Goal: Task Accomplishment & Management: Use online tool/utility

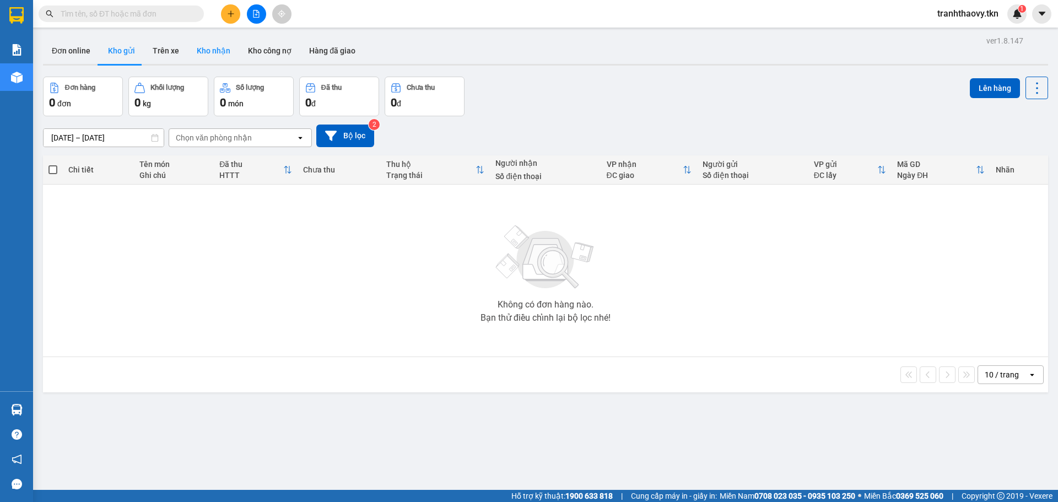
click at [212, 44] on button "Kho nhận" at bounding box center [213, 50] width 51 height 26
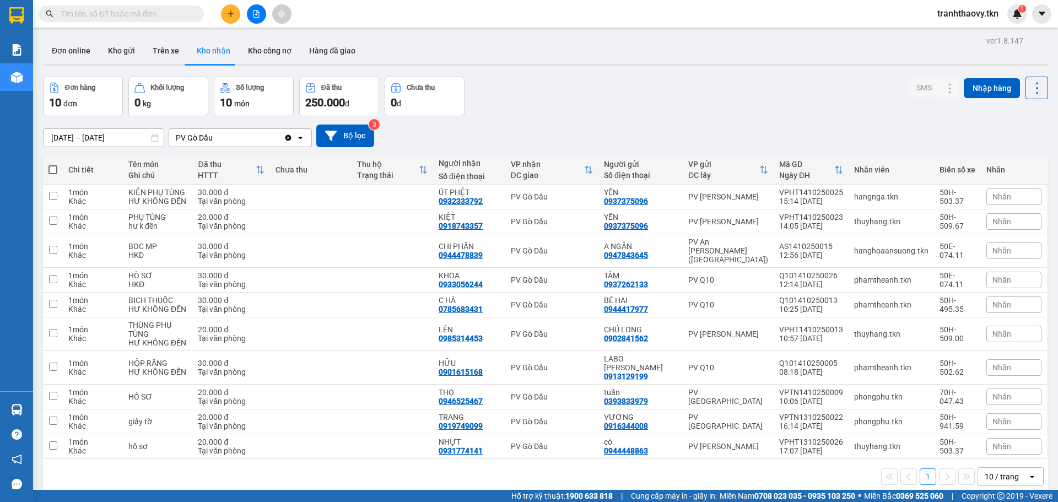
click at [464, 131] on div "[DATE] – [DATE] Press the down arrow key to interact with the calendar and sele…" at bounding box center [545, 135] width 1005 height 23
click at [481, 203] on div "0932333792" at bounding box center [460, 201] width 44 height 9
click at [946, 198] on icon at bounding box center [950, 197] width 8 height 8
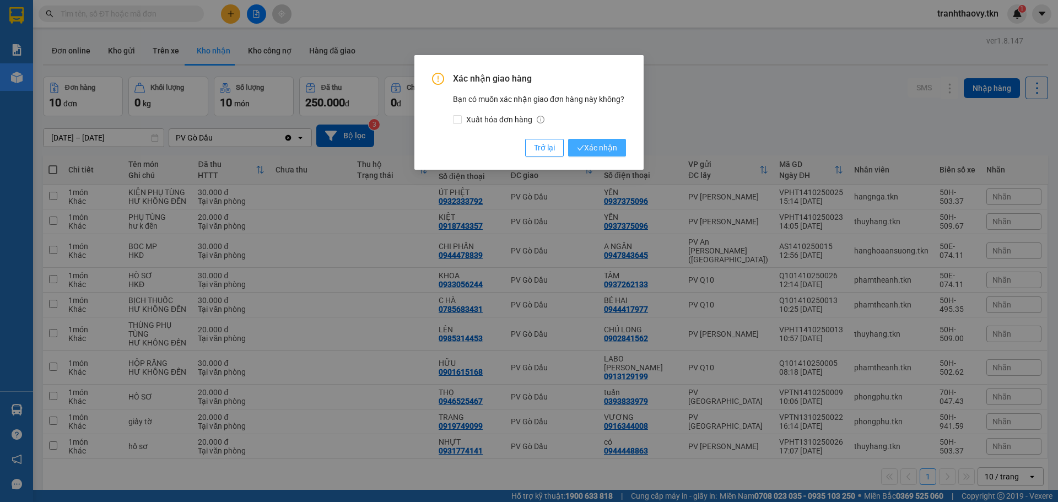
click at [606, 152] on span "Xác nhận" at bounding box center [597, 148] width 40 height 12
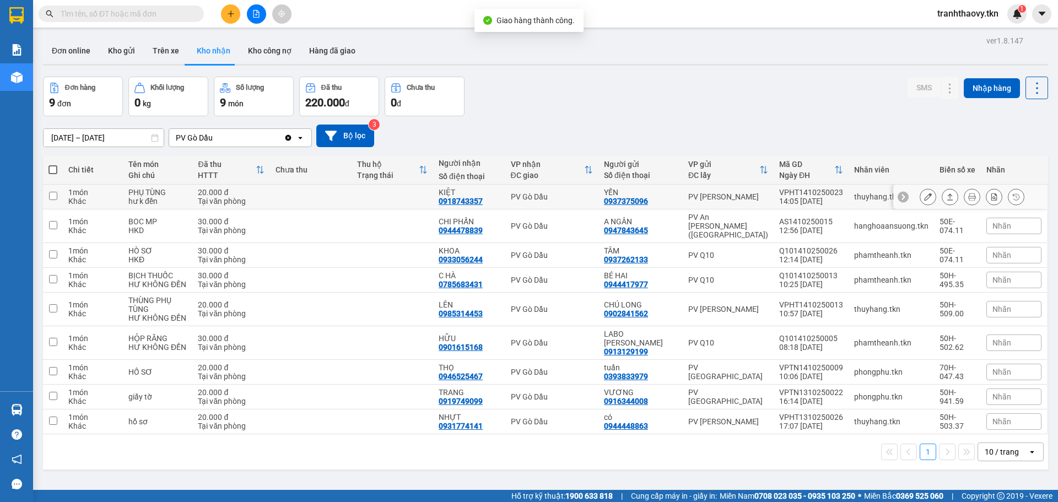
click at [425, 198] on td at bounding box center [392, 197] width 82 height 25
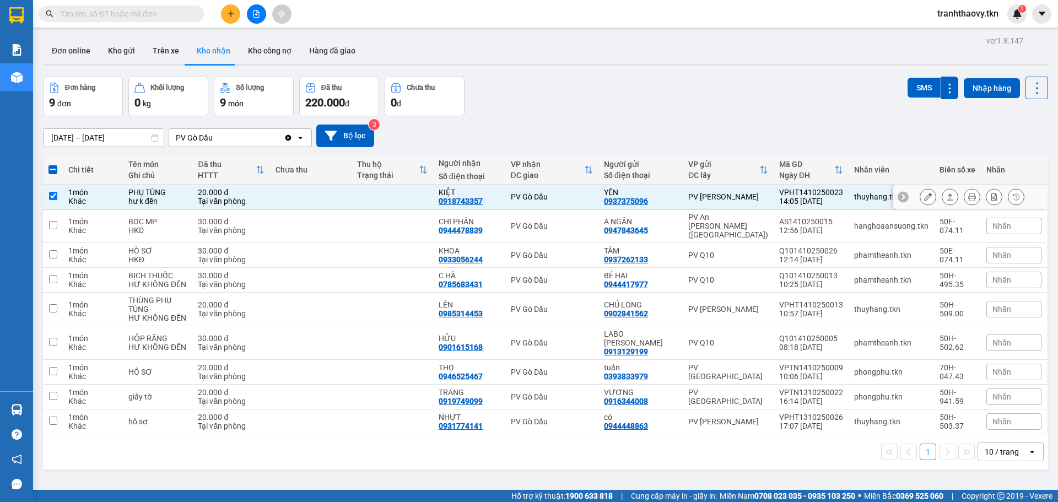
click at [946, 196] on icon at bounding box center [950, 197] width 8 height 8
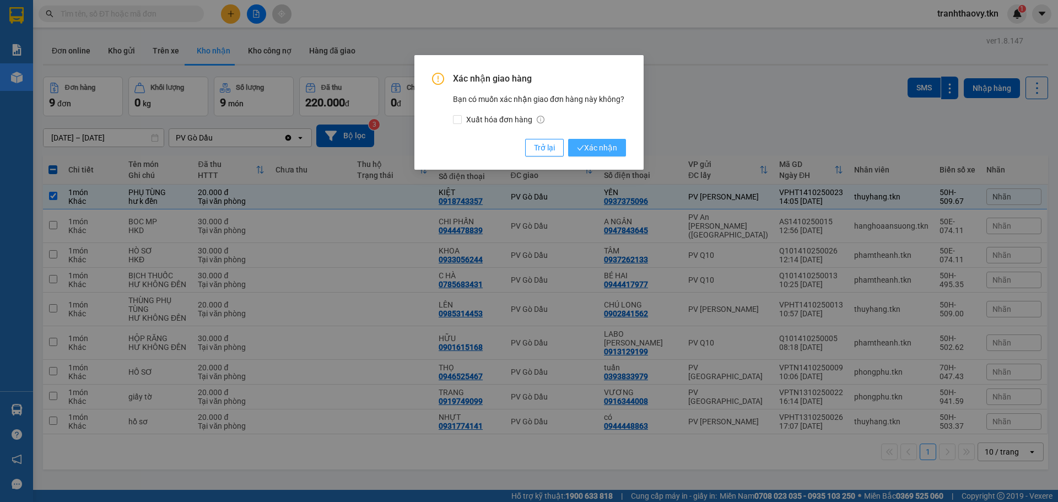
click at [606, 144] on span "Xác nhận" at bounding box center [597, 148] width 40 height 12
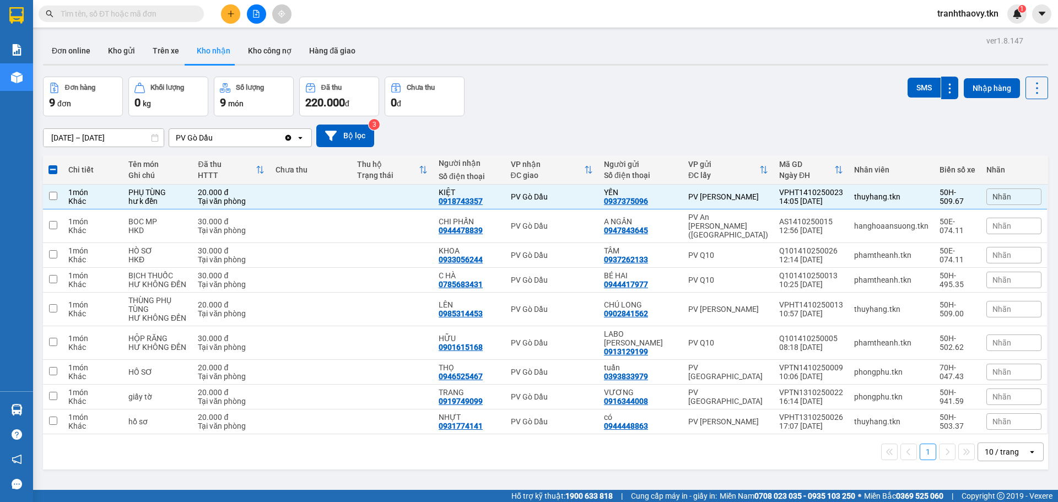
checkbox input "false"
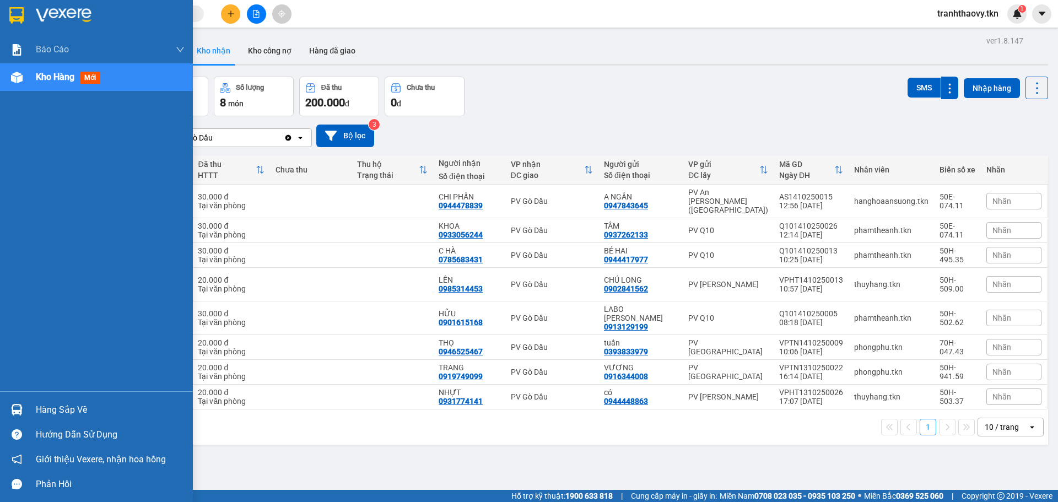
click at [86, 409] on div "Hàng sắp về" at bounding box center [110, 410] width 149 height 17
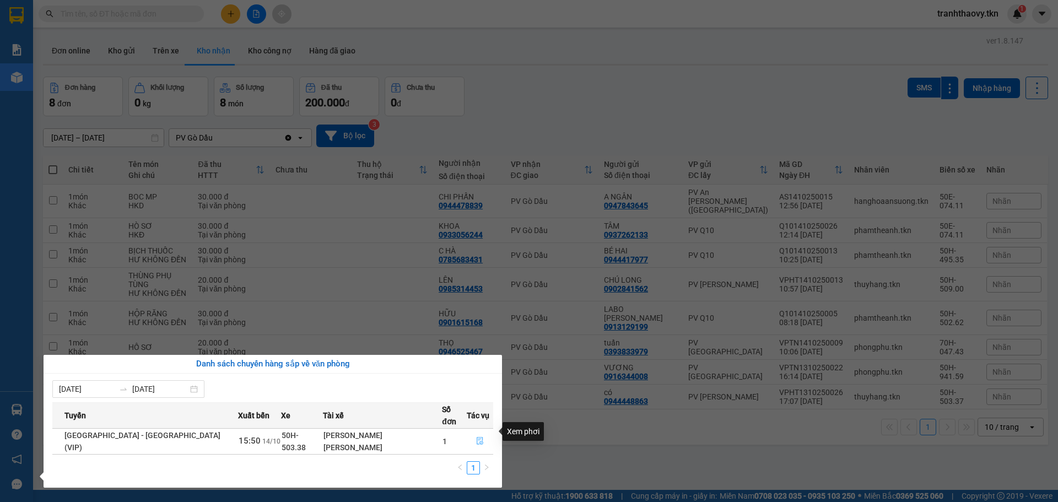
click at [476, 437] on icon "file-done" at bounding box center [480, 441] width 8 height 8
